Goal: Find specific page/section: Locate item on page

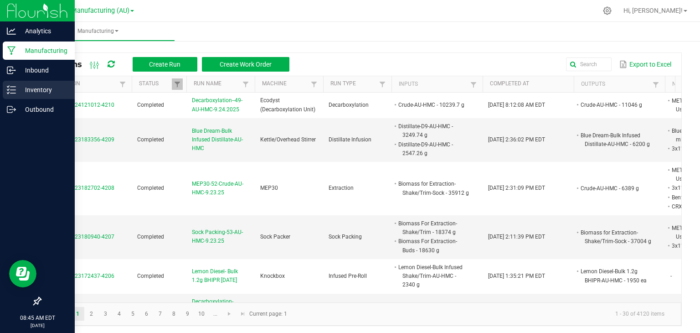
click at [11, 88] on icon at bounding box center [11, 89] width 9 height 9
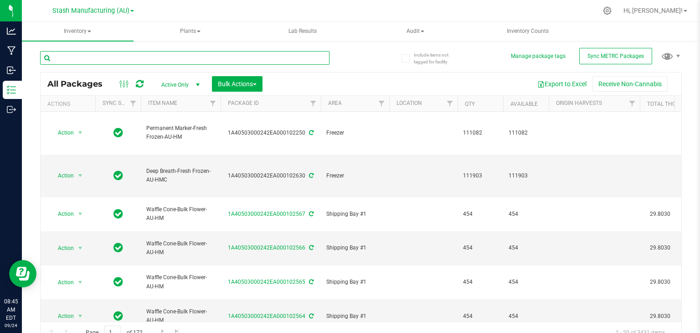
click at [166, 57] on input "text" at bounding box center [185, 58] width 290 height 14
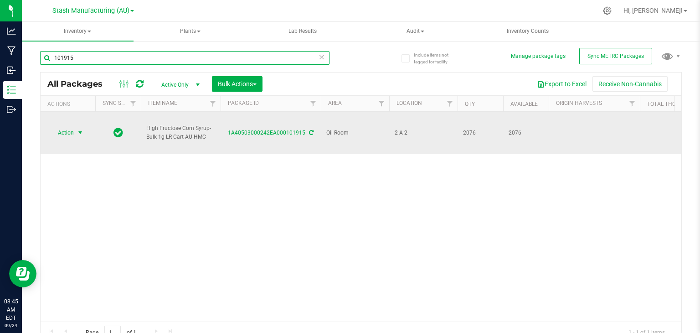
type input "101915"
click at [81, 129] on span "select" at bounding box center [80, 132] width 7 height 7
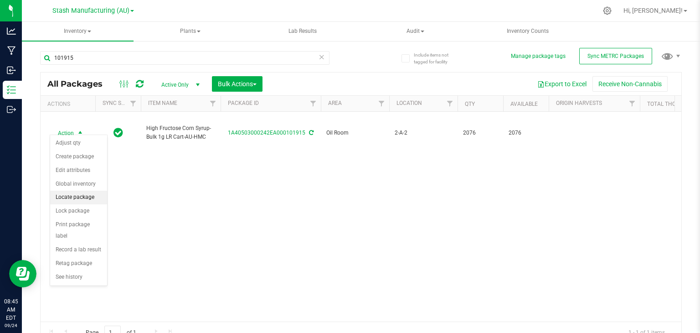
click at [74, 193] on li "Locate package" at bounding box center [78, 198] width 57 height 14
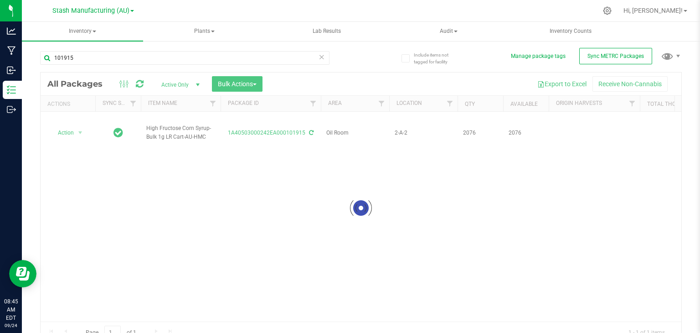
click at [259, 85] on div at bounding box center [361, 208] width 641 height 271
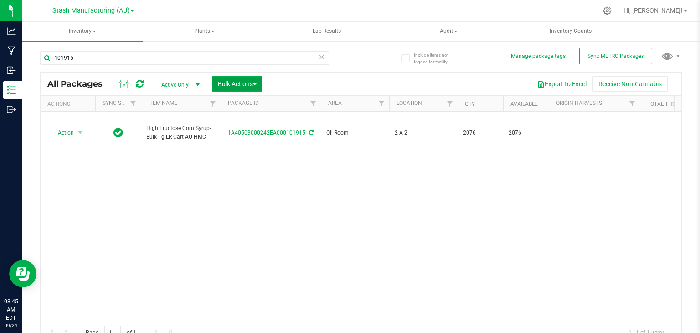
click at [259, 85] on button "Bulk Actions" at bounding box center [237, 84] width 51 height 16
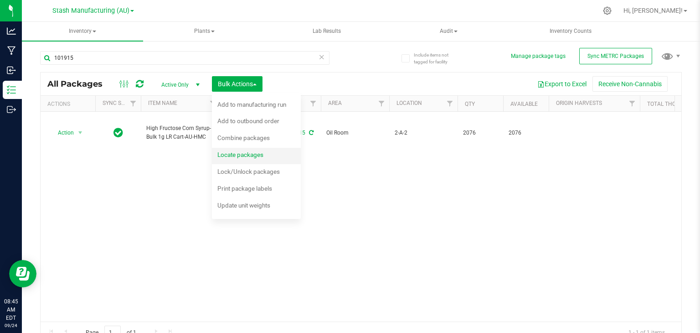
click at [240, 155] on span "Locate packages" at bounding box center [241, 154] width 46 height 7
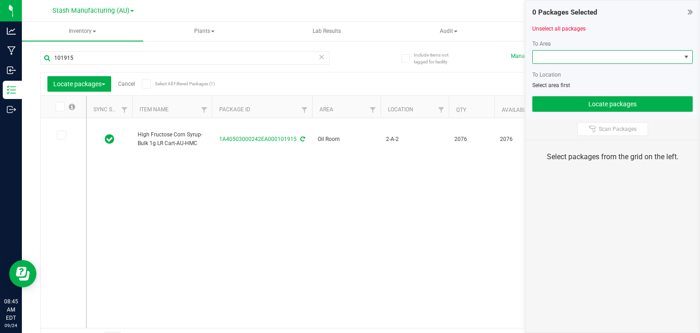
click at [587, 54] on span at bounding box center [607, 57] width 148 height 13
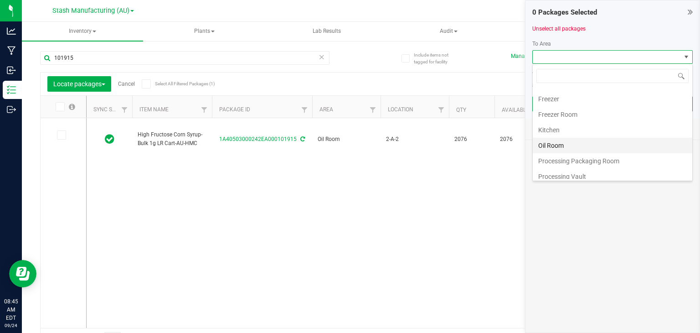
scroll to position [154, 0]
click at [569, 140] on li "Refinement Room" at bounding box center [613, 143] width 160 height 16
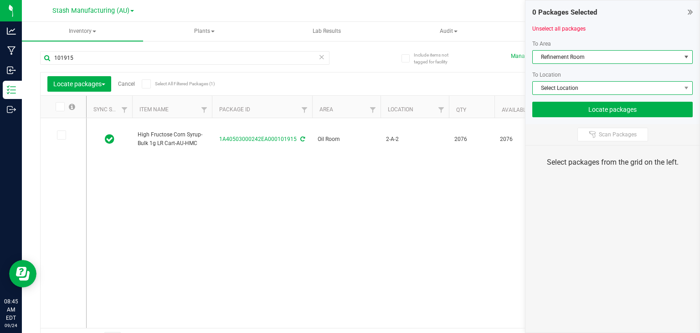
click at [572, 89] on span "Select Location" at bounding box center [607, 88] width 148 height 13
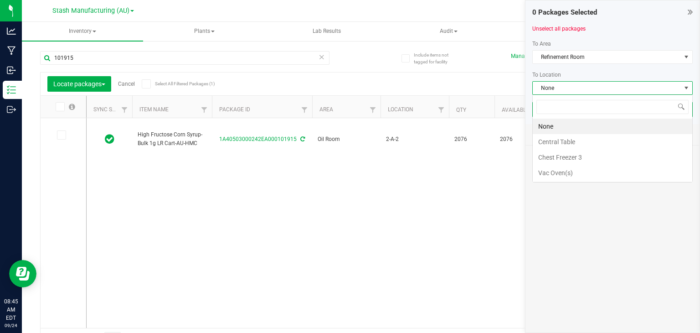
scroll to position [13, 161]
click at [555, 140] on li "Central Table" at bounding box center [613, 142] width 160 height 16
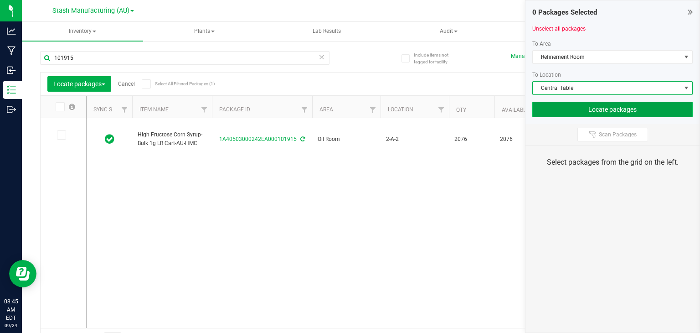
click at [605, 107] on button "Locate packages" at bounding box center [613, 110] width 161 height 16
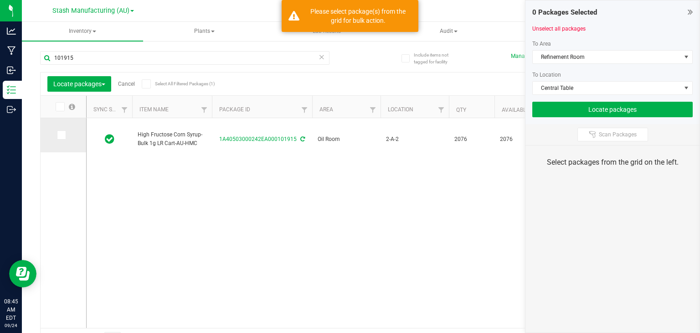
click at [65, 139] on span at bounding box center [61, 134] width 9 height 9
click at [0, 0] on input "checkbox" at bounding box center [0, 0] width 0 height 0
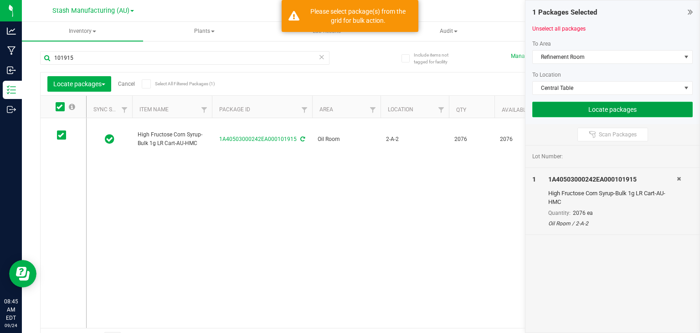
click at [581, 103] on button "Locate packages" at bounding box center [613, 110] width 161 height 16
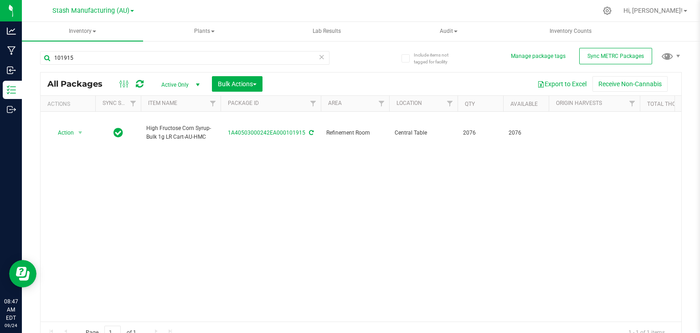
click at [371, 52] on div "101915 All Packages Active Only Active Only Lab Samples Locked All External Int…" at bounding box center [361, 192] width 642 height 301
click at [127, 55] on input "101915" at bounding box center [185, 58] width 290 height 14
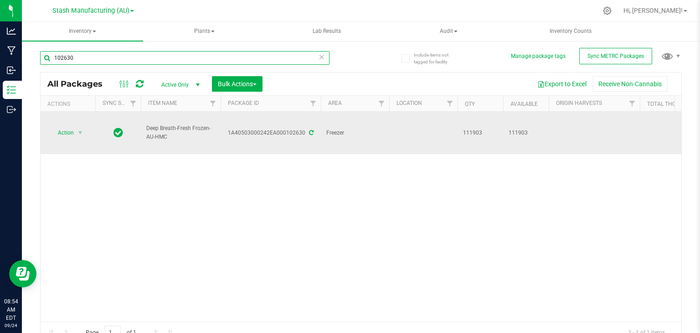
type input "102630"
drag, startPoint x: 172, startPoint y: 128, endPoint x: 137, endPoint y: 114, distance: 37.9
copy tr "Deep Breath-Fresh Frozen-AU-HMC"
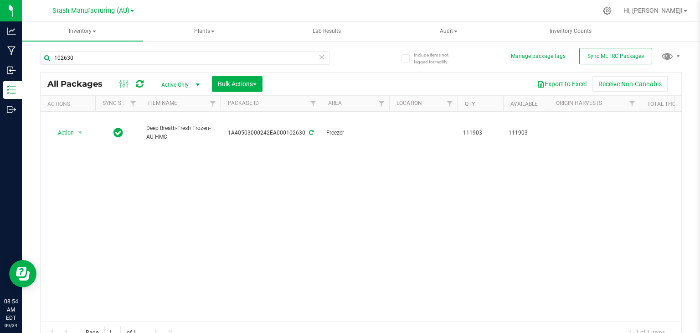
click at [468, 223] on div "Action Action Adjust qty Create package Edit attributes Global inventory Locate…" at bounding box center [361, 217] width 641 height 210
click at [658, 186] on div "Action Action Adjust qty Create package Edit attributes Global inventory Locate…" at bounding box center [361, 217] width 641 height 210
click at [636, 160] on div "Action Action Adjust qty Create package Edit attributes Global inventory Locate…" at bounding box center [361, 217] width 641 height 210
